Goal: Information Seeking & Learning: Learn about a topic

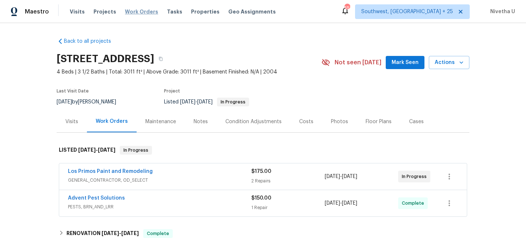
scroll to position [82, 0]
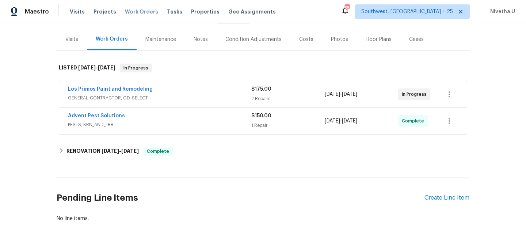
click at [136, 12] on span "Work Orders" at bounding box center [141, 11] width 33 height 7
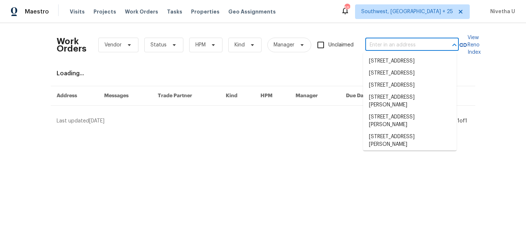
click at [401, 47] on input "text" at bounding box center [402, 44] width 73 height 11
paste input "[STREET_ADDRESS][PERSON_NAME]"
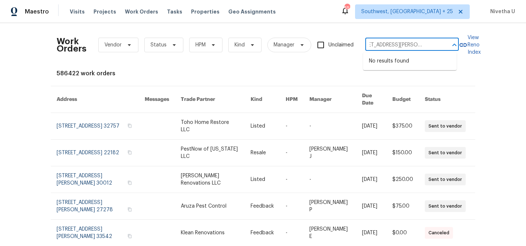
type input "[STREET_ADDRESS][PERSON_NAME]"
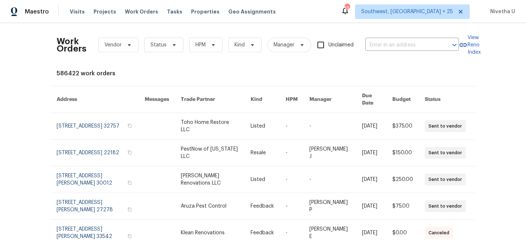
scroll to position [0, 0]
click at [420, 14] on span "Southwest, [GEOGRAPHIC_DATA] + 25" at bounding box center [407, 11] width 92 height 7
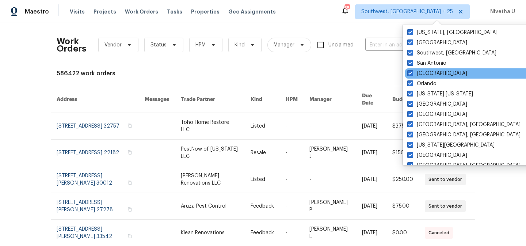
scroll to position [70, 0]
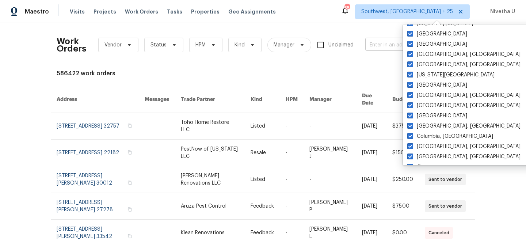
click at [370, 46] on input "text" at bounding box center [402, 44] width 73 height 11
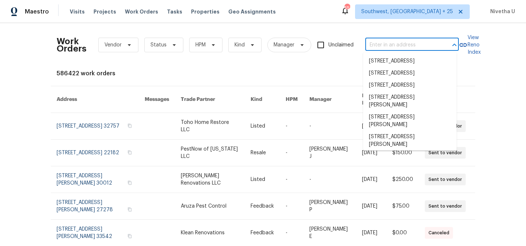
paste input "[STREET_ADDRESS][PERSON_NAME]"
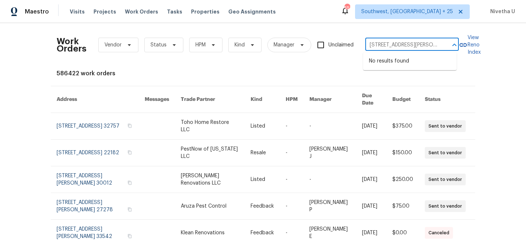
scroll to position [0, 23]
type input "[STREET_ADDRESS][PERSON_NAME]"
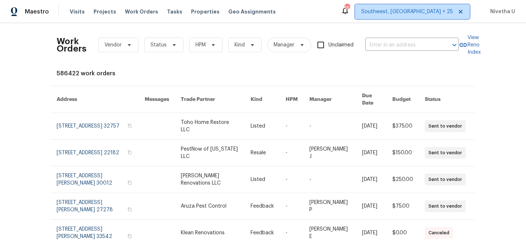
click at [434, 15] on span "Southwest, [GEOGRAPHIC_DATA] + 25" at bounding box center [407, 11] width 92 height 7
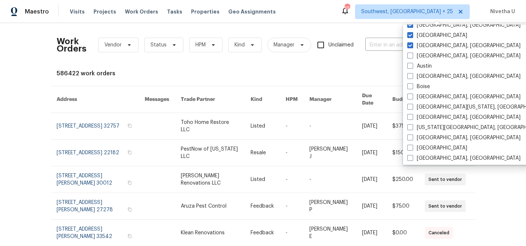
scroll to position [253, 0]
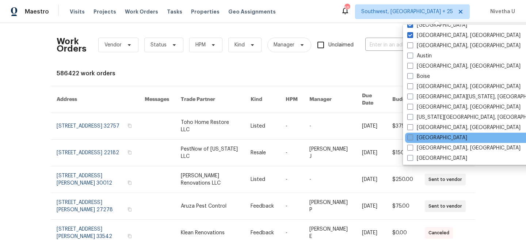
click at [421, 135] on label "[GEOGRAPHIC_DATA]" at bounding box center [438, 137] width 60 height 7
click at [412, 135] on input "[GEOGRAPHIC_DATA]" at bounding box center [410, 136] width 5 height 5
checkbox input "true"
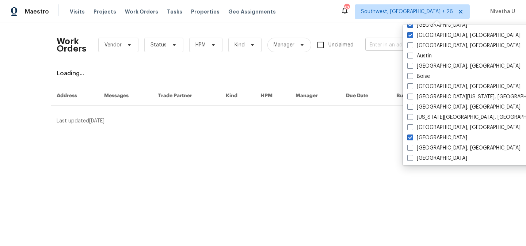
click at [383, 48] on input "text" at bounding box center [402, 44] width 73 height 11
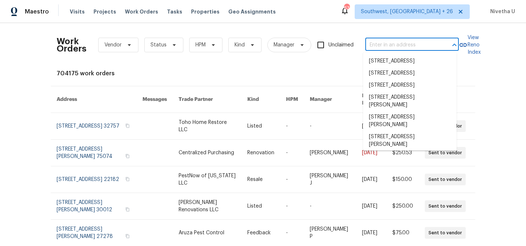
paste input "[STREET_ADDRESS][PERSON_NAME]"
type input "[STREET_ADDRESS][PERSON_NAME]"
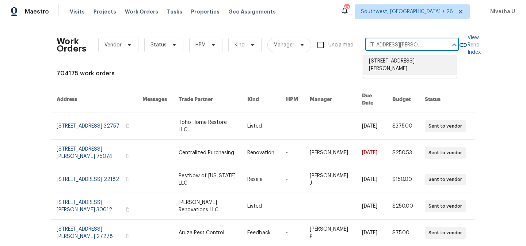
click at [389, 68] on li "[STREET_ADDRESS][PERSON_NAME]" at bounding box center [410, 65] width 94 height 20
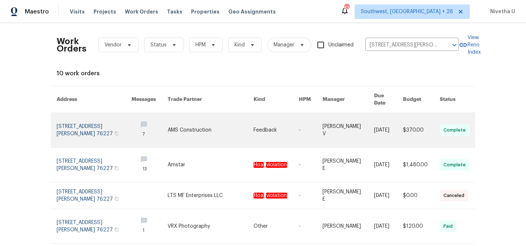
click at [77, 124] on link at bounding box center [94, 130] width 75 height 34
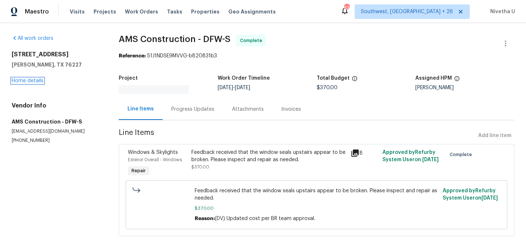
click at [25, 80] on link "Home details" at bounding box center [28, 80] width 32 height 5
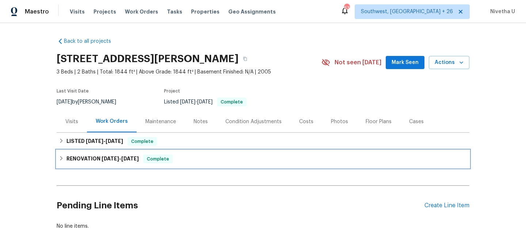
click at [177, 160] on div "RENOVATION [DATE] - [DATE] Complete" at bounding box center [263, 159] width 409 height 9
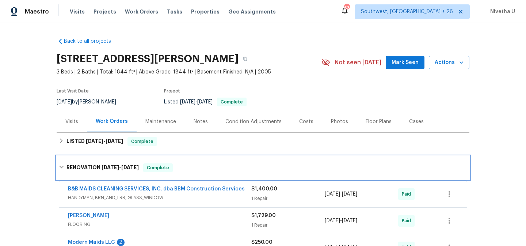
click at [177, 160] on div "RENOVATION [DATE] - [DATE] Complete" at bounding box center [263, 167] width 413 height 23
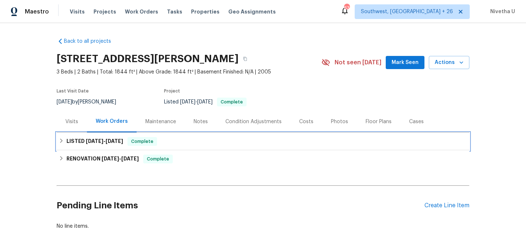
click at [173, 146] on div "LISTED [DATE] - [DATE] Complete" at bounding box center [263, 142] width 413 height 18
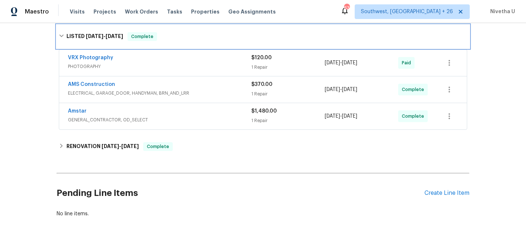
scroll to position [117, 0]
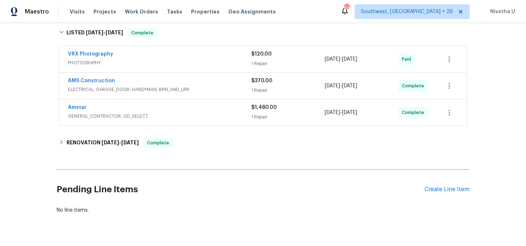
click at [189, 111] on div "Amstar" at bounding box center [159, 108] width 183 height 9
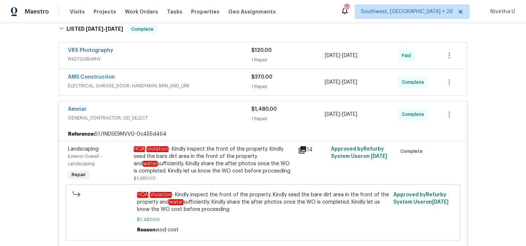
scroll to position [121, 0]
click at [178, 111] on div "Amstar" at bounding box center [159, 110] width 183 height 9
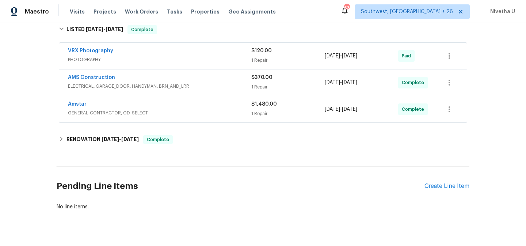
click at [190, 80] on div "AMS Construction" at bounding box center [159, 78] width 183 height 9
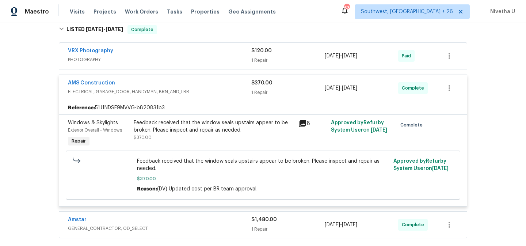
click at [203, 90] on span "ELECTRICAL, GARAGE_DOOR, HANDYMAN, BRN_AND_LRR" at bounding box center [159, 91] width 183 height 7
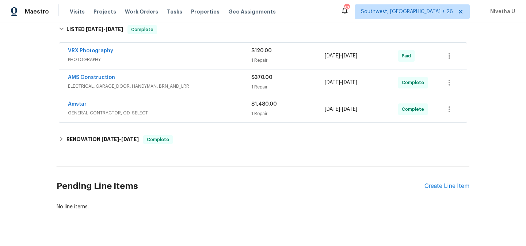
click at [198, 63] on span "PHOTOGRAPHY" at bounding box center [159, 59] width 183 height 7
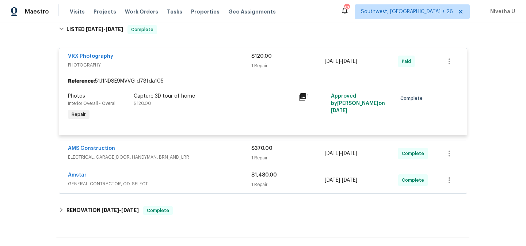
click at [198, 63] on span "PHOTOGRAPHY" at bounding box center [159, 64] width 183 height 7
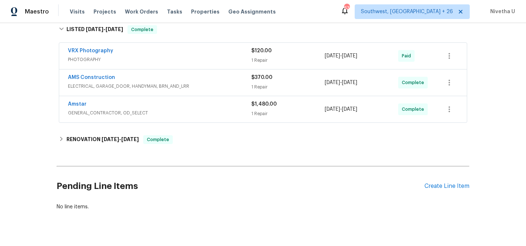
scroll to position [54, 0]
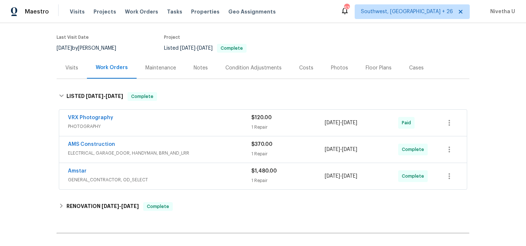
click at [175, 179] on span "GENERAL_CONTRACTOR, OD_SELECT" at bounding box center [159, 179] width 183 height 7
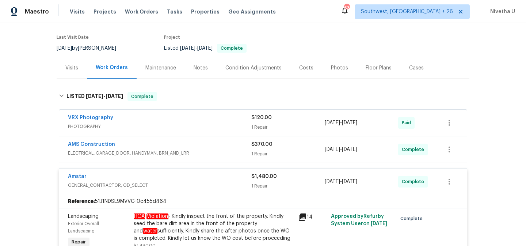
click at [175, 179] on div "Amstar" at bounding box center [159, 177] width 183 height 9
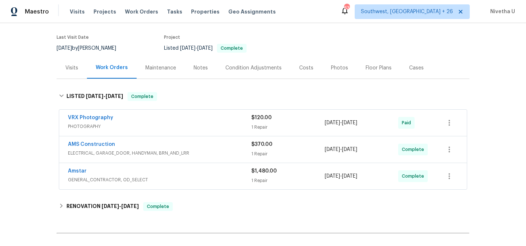
click at [204, 157] on div "AMS Construction ELECTRICAL, GARAGE_DOOR, HANDYMAN, BRN_AND_LRR" at bounding box center [159, 150] width 183 height 18
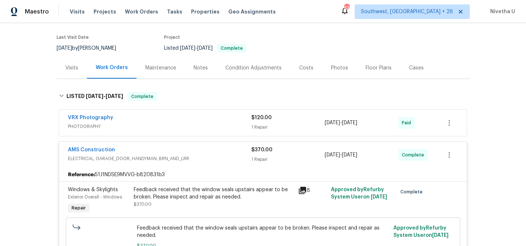
click at [204, 157] on span "ELECTRICAL, GARAGE_DOOR, HANDYMAN, BRN_AND_LRR" at bounding box center [159, 158] width 183 height 7
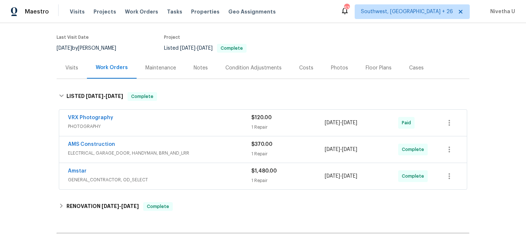
click at [194, 113] on div "VRX Photography PHOTOGRAPHY $120.00 1 Repair [DATE] - [DATE] Paid" at bounding box center [263, 123] width 408 height 26
click at [139, 12] on span "Work Orders" at bounding box center [141, 11] width 33 height 7
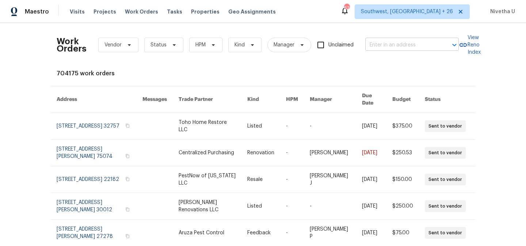
click at [391, 42] on input "text" at bounding box center [402, 44] width 73 height 11
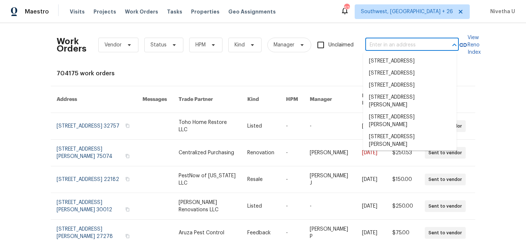
paste input "[STREET_ADDRESS][PERSON_NAME]"
type input "[STREET_ADDRESS][PERSON_NAME]"
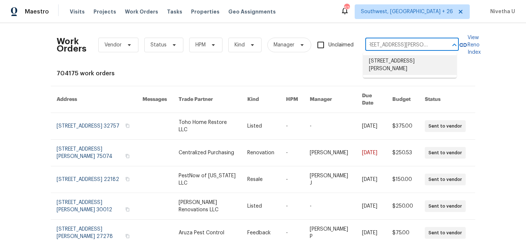
click at [406, 65] on li "[STREET_ADDRESS][PERSON_NAME]" at bounding box center [410, 65] width 94 height 20
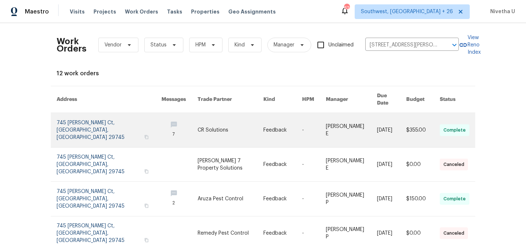
click at [72, 122] on link at bounding box center [109, 130] width 105 height 34
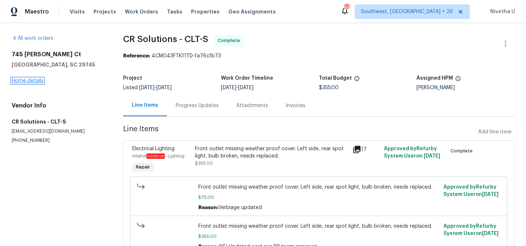
click at [27, 83] on link "Home details" at bounding box center [28, 80] width 32 height 5
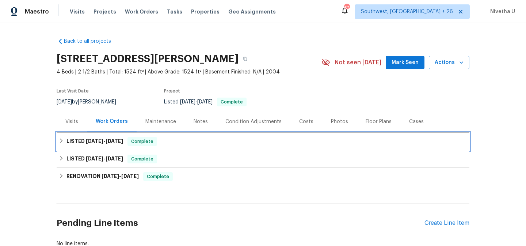
click at [151, 140] on span "Complete" at bounding box center [142, 141] width 28 height 7
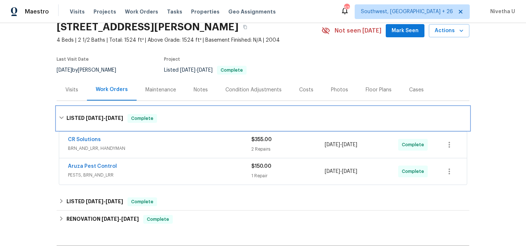
scroll to position [40, 0]
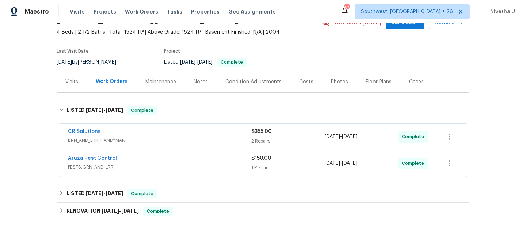
click at [159, 166] on span "PESTS, BRN_AND_LRR" at bounding box center [159, 166] width 183 height 7
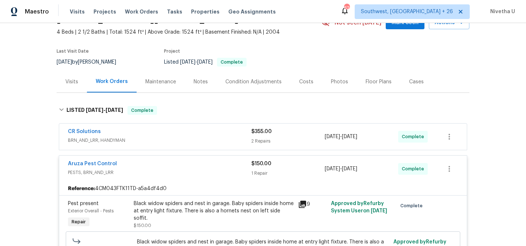
click at [168, 170] on span "PESTS, BRN_AND_LRR" at bounding box center [159, 172] width 183 height 7
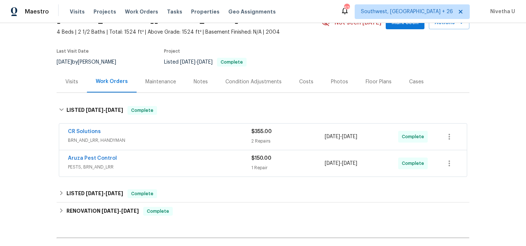
click at [161, 145] on div "CR Solutions BRN_AND_LRR, HANDYMAN" at bounding box center [159, 137] width 183 height 18
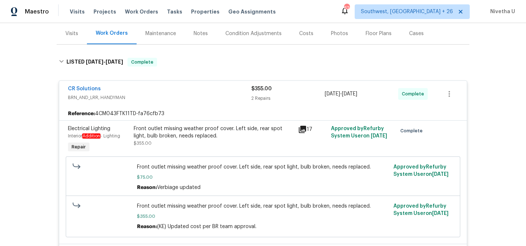
scroll to position [76, 0]
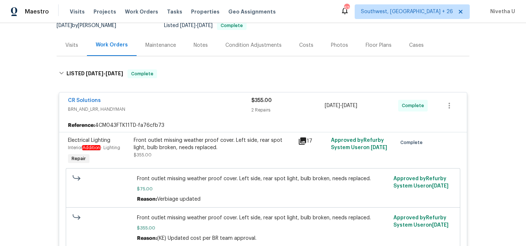
click at [162, 110] on span "BRN_AND_LRR, HANDYMAN" at bounding box center [159, 109] width 183 height 7
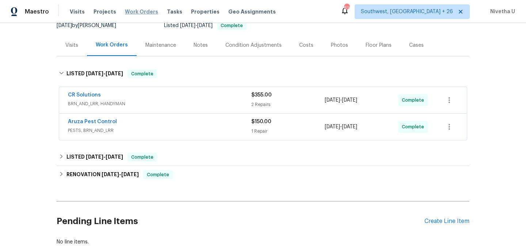
click at [133, 10] on span "Work Orders" at bounding box center [141, 11] width 33 height 7
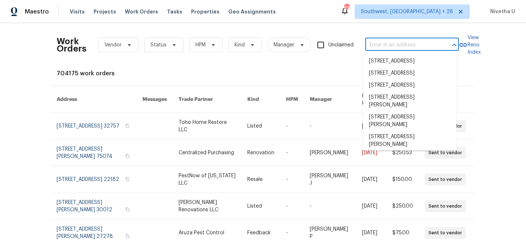
click at [390, 43] on input "text" at bounding box center [402, 44] width 73 height 11
paste input "[STREET_ADDRESS]"
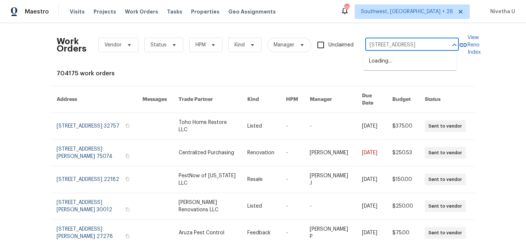
type input "[STREET_ADDRESS]"
click at [402, 65] on li "[STREET_ADDRESS]" at bounding box center [410, 61] width 94 height 12
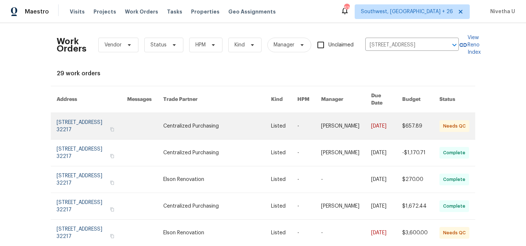
click at [65, 126] on link at bounding box center [92, 126] width 71 height 26
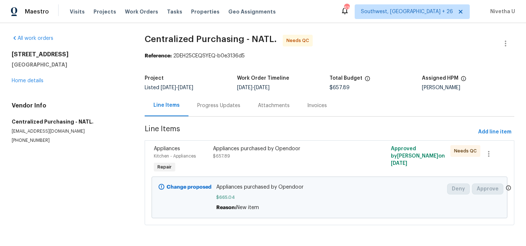
click at [23, 77] on div "[STREET_ADDRESS] Home details" at bounding box center [70, 68] width 116 height 34
click at [23, 79] on link "Home details" at bounding box center [28, 80] width 32 height 5
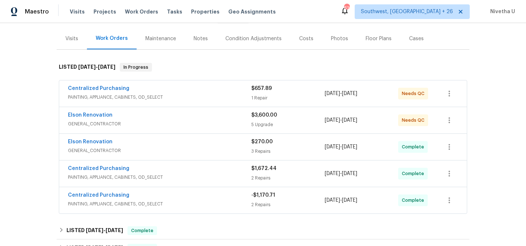
scroll to position [83, 0]
click at [201, 196] on div "Centralized Purchasing" at bounding box center [159, 195] width 183 height 9
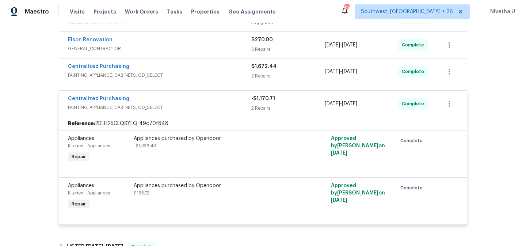
scroll to position [175, 0]
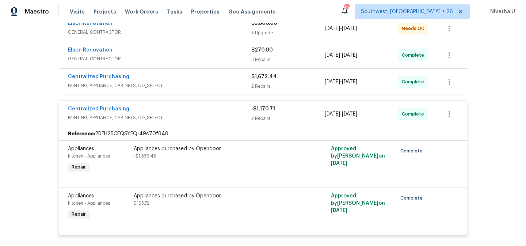
click at [192, 118] on span "PAINTING, APPLIANCE, CABINETS, OD_SELECT" at bounding box center [159, 117] width 183 height 7
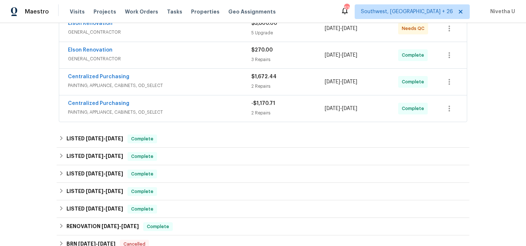
scroll to position [156, 0]
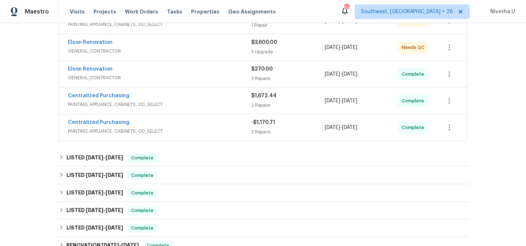
click at [187, 102] on span "PAINTING, APPLIANCE, CABINETS, OD_SELECT" at bounding box center [159, 104] width 183 height 7
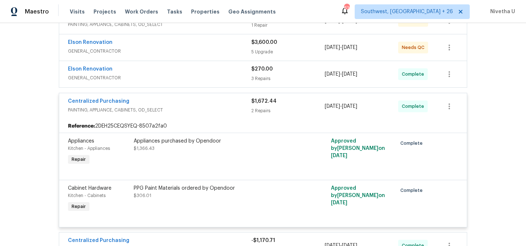
click at [190, 109] on span "PAINTING, APPLIANCE, CABINETS, OD_SELECT" at bounding box center [159, 109] width 183 height 7
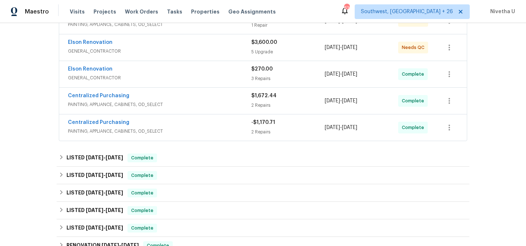
click at [190, 80] on span "GENERAL_CONTRACTOR" at bounding box center [159, 77] width 183 height 7
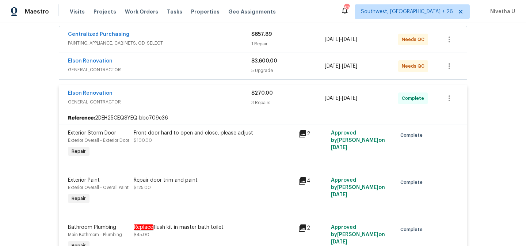
scroll to position [134, 0]
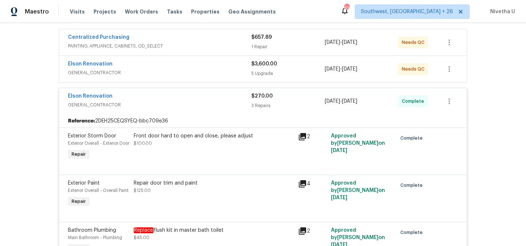
click at [181, 113] on div "Elson Renovation GENERAL_CONTRACTOR $270.00 3 Repairs [DATE] - [DATE] Complete" at bounding box center [263, 101] width 408 height 26
click at [178, 107] on span "GENERAL_CONTRACTOR" at bounding box center [159, 104] width 183 height 7
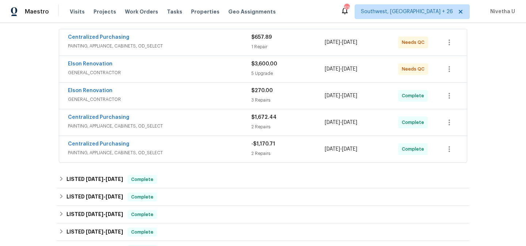
click at [173, 82] on div "Elson Renovation GENERAL_CONTRACTOR $3,600.00 5 Upgrade [DATE] - [DATE] Needs QC" at bounding box center [263, 69] width 408 height 26
click at [172, 76] on div "Elson Renovation GENERAL_CONTRACTOR" at bounding box center [159, 69] width 183 height 18
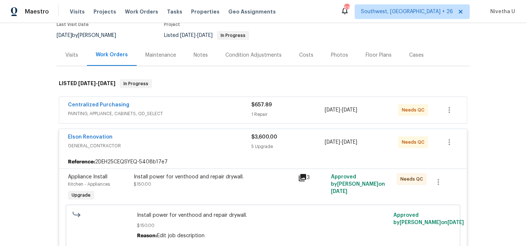
scroll to position [67, 0]
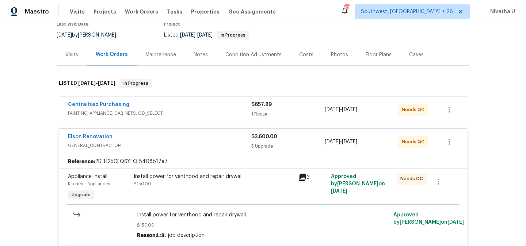
click at [194, 140] on div "Elson Renovation" at bounding box center [159, 137] width 183 height 9
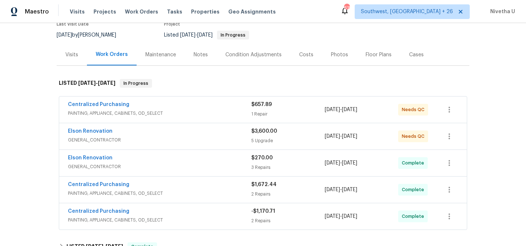
click at [193, 113] on span "PAINTING, APPLIANCE, CABINETS, OD_SELECT" at bounding box center [159, 113] width 183 height 7
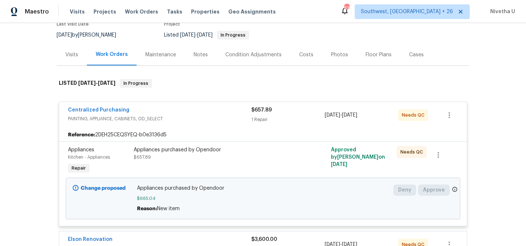
click at [193, 113] on div "Centralized Purchasing" at bounding box center [159, 110] width 183 height 9
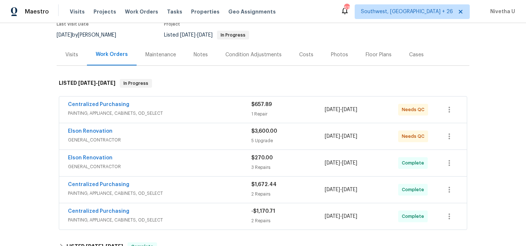
click at [190, 143] on span "GENERAL_CONTRACTOR" at bounding box center [159, 139] width 183 height 7
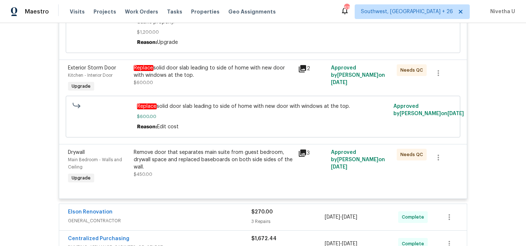
scroll to position [541, 0]
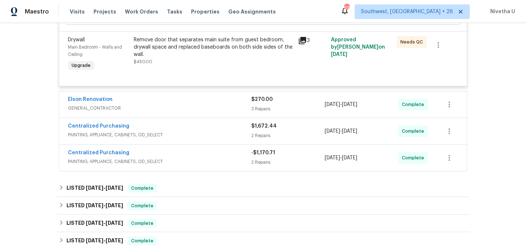
click at [186, 99] on div "Elson Renovation" at bounding box center [159, 100] width 183 height 9
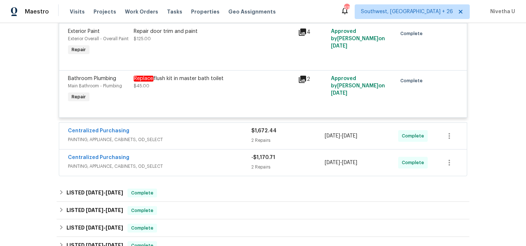
click at [186, 143] on span "PAINTING, APPLIANCE, CABINETS, OD_SELECT" at bounding box center [159, 139] width 183 height 7
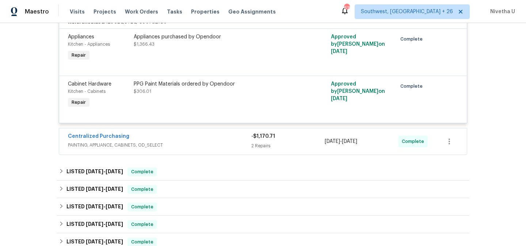
scroll to position [830, 0]
click at [186, 141] on div "Centralized Purchasing" at bounding box center [159, 136] width 183 height 9
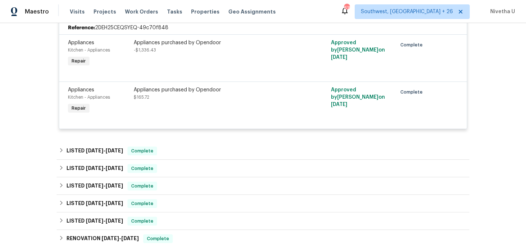
scroll to position [963, 0]
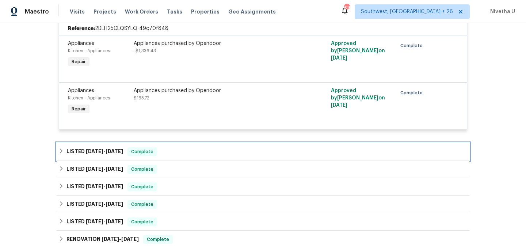
click at [180, 156] on div "LISTED [DATE] - [DATE] Complete" at bounding box center [263, 151] width 409 height 9
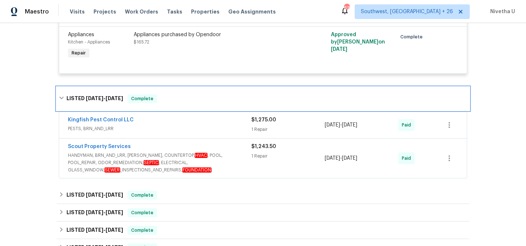
scroll to position [1025, 0]
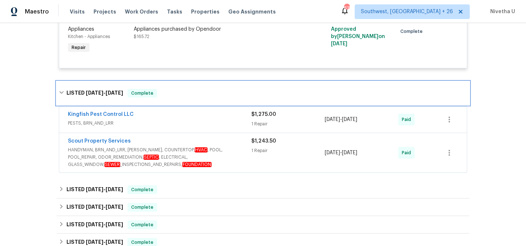
click at [156, 105] on div "LISTED [DATE] - [DATE] Complete" at bounding box center [263, 93] width 413 height 23
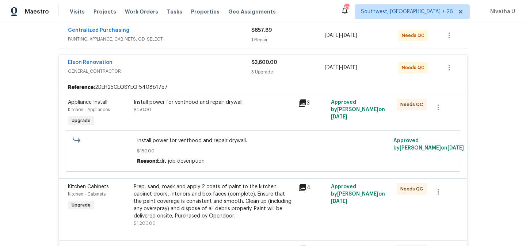
scroll to position [0, 0]
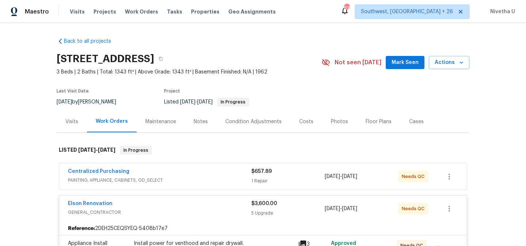
click at [164, 205] on div "Elson Renovation" at bounding box center [159, 204] width 183 height 9
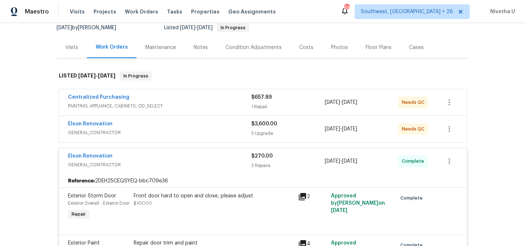
click at [171, 160] on div "Elson Renovation" at bounding box center [159, 156] width 183 height 9
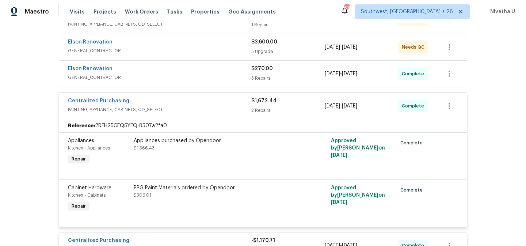
scroll to position [158, 0]
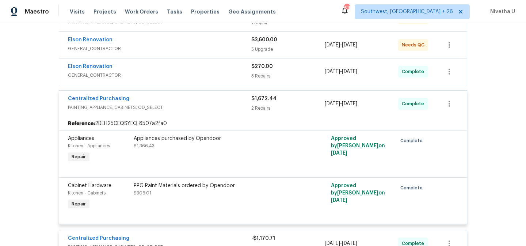
click at [169, 102] on div "Centralized Purchasing" at bounding box center [159, 99] width 183 height 9
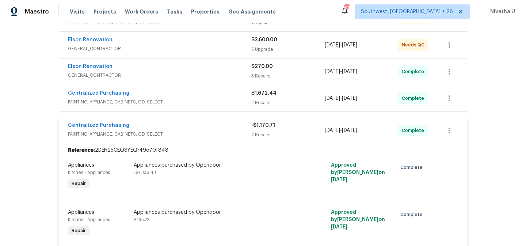
scroll to position [0, 0]
